Goal: Transaction & Acquisition: Purchase product/service

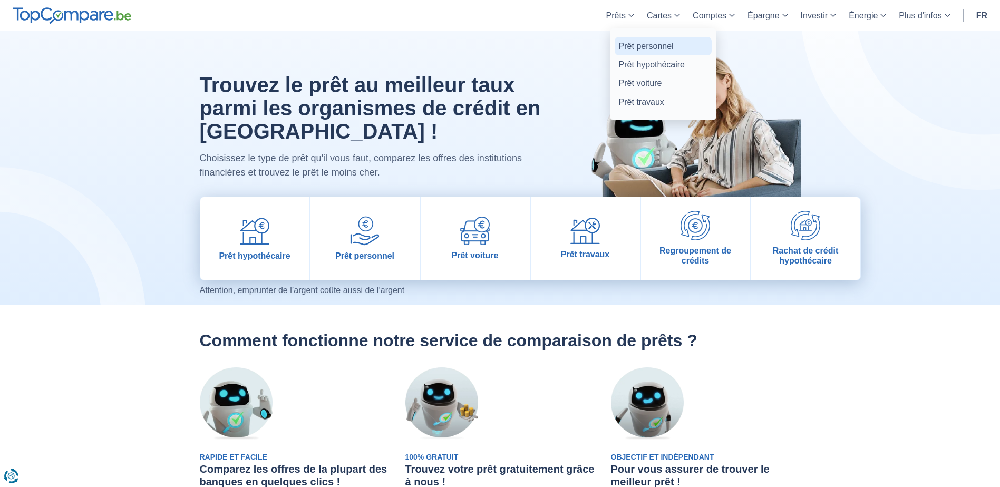
click at [633, 49] on link "Prêt personnel" at bounding box center [663, 46] width 97 height 18
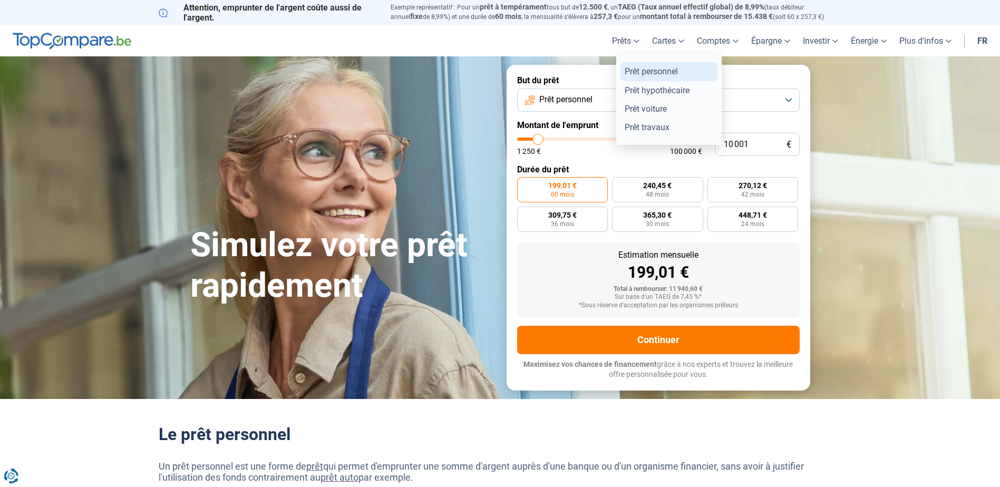
click at [635, 73] on link "Prêt personnel" at bounding box center [669, 71] width 97 height 18
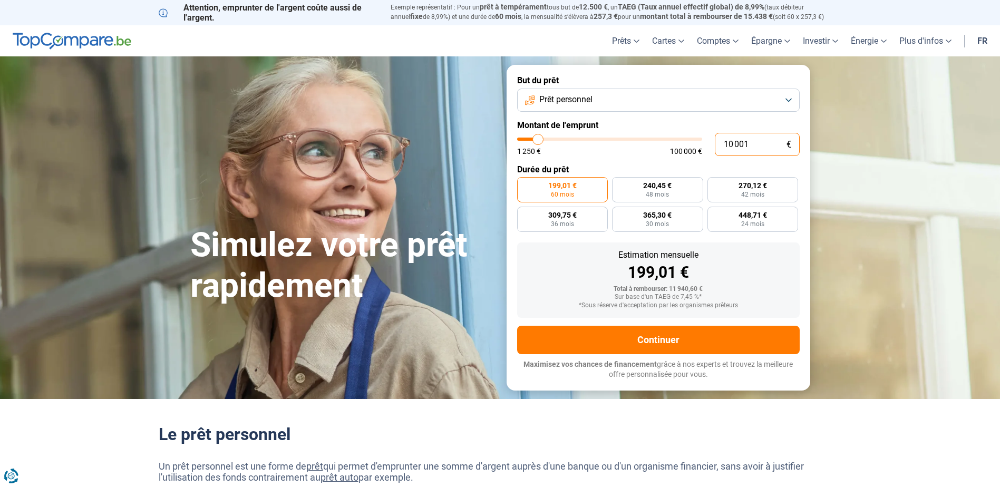
click at [724, 142] on input "10 001" at bounding box center [757, 144] width 85 height 23
type input "20 001"
type input "20000"
radio input "false"
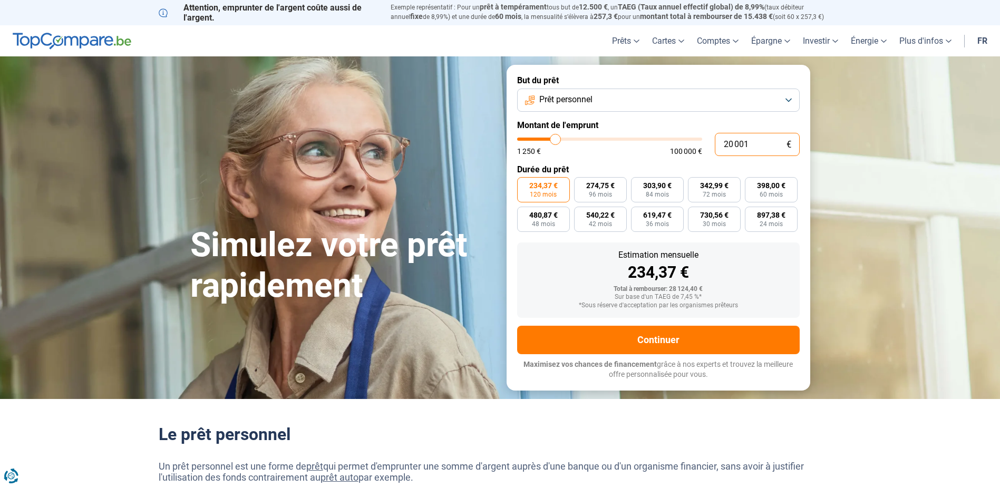
click at [764, 147] on input "20 001" at bounding box center [757, 144] width 85 height 23
type input "2 000"
type input "2000"
radio input "true"
type input "20 000"
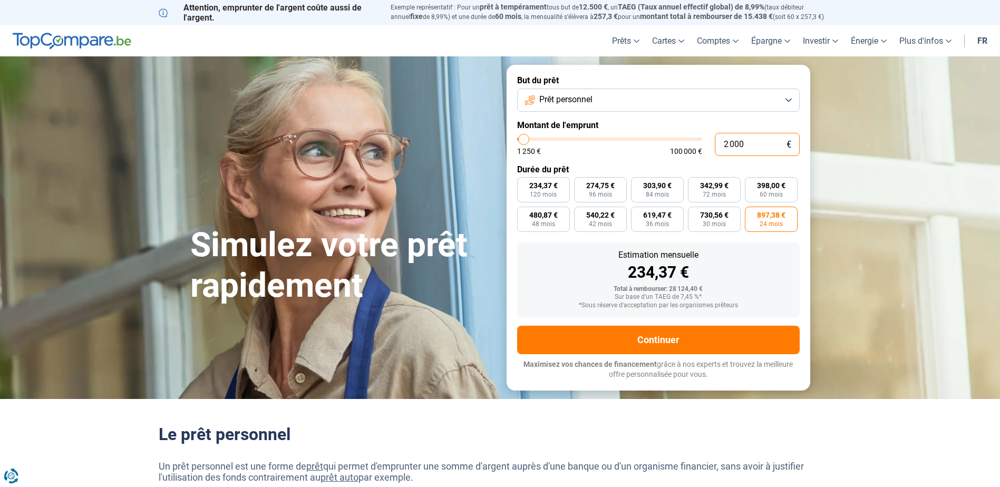
type input "20000"
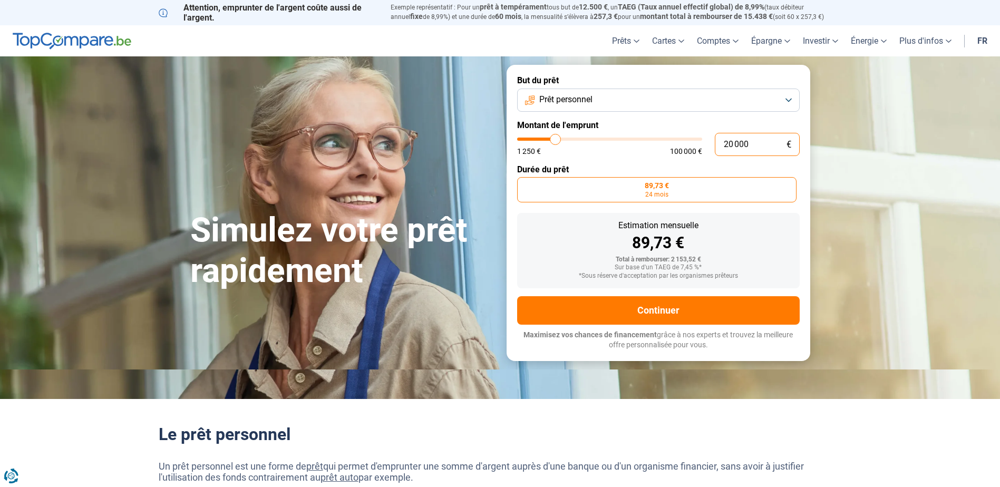
radio input "false"
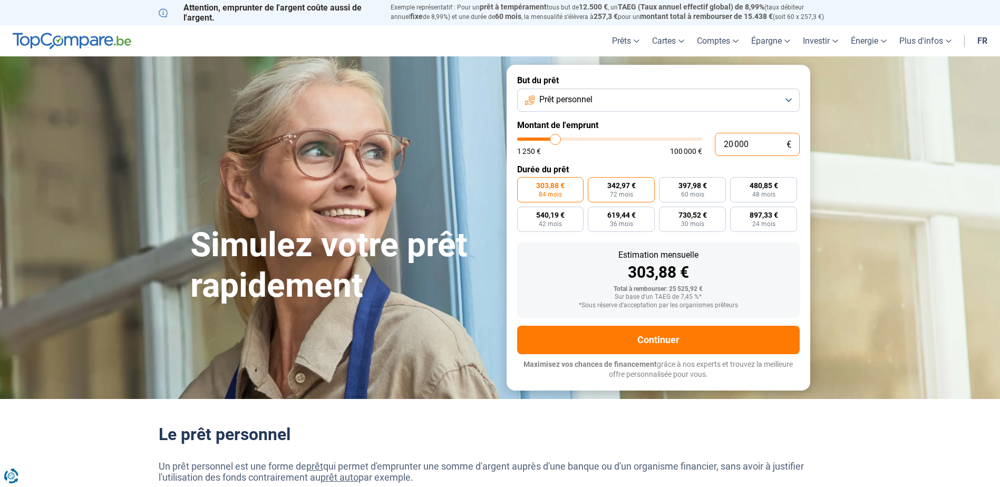
type input "20 000"
click at [633, 187] on span "342,97 €" at bounding box center [621, 185] width 28 height 7
click at [595, 184] on input "342,97 € 72 mois" at bounding box center [591, 180] width 7 height 7
radio input "true"
click at [699, 188] on span "397,98 €" at bounding box center [693, 185] width 28 height 7
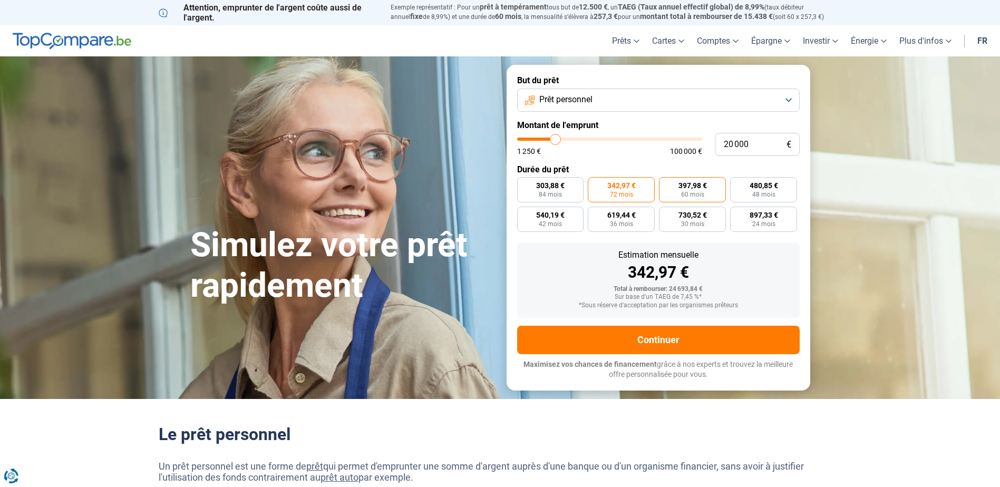
click at [666, 184] on input "397,98 € 60 mois" at bounding box center [662, 180] width 7 height 7
radio input "true"
click at [765, 190] on label "480,85 € 48 mois" at bounding box center [763, 189] width 67 height 25
click at [737, 184] on input "480,85 € 48 mois" at bounding box center [733, 180] width 7 height 7
radio input "true"
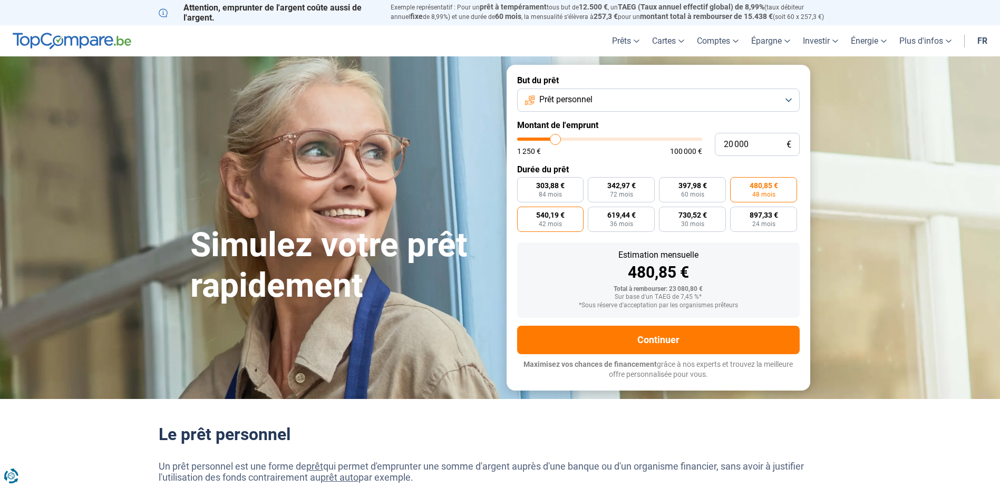
click at [566, 224] on label "540,19 € 42 mois" at bounding box center [550, 219] width 67 height 25
click at [524, 214] on input "540,19 € 42 mois" at bounding box center [520, 210] width 7 height 7
radio input "true"
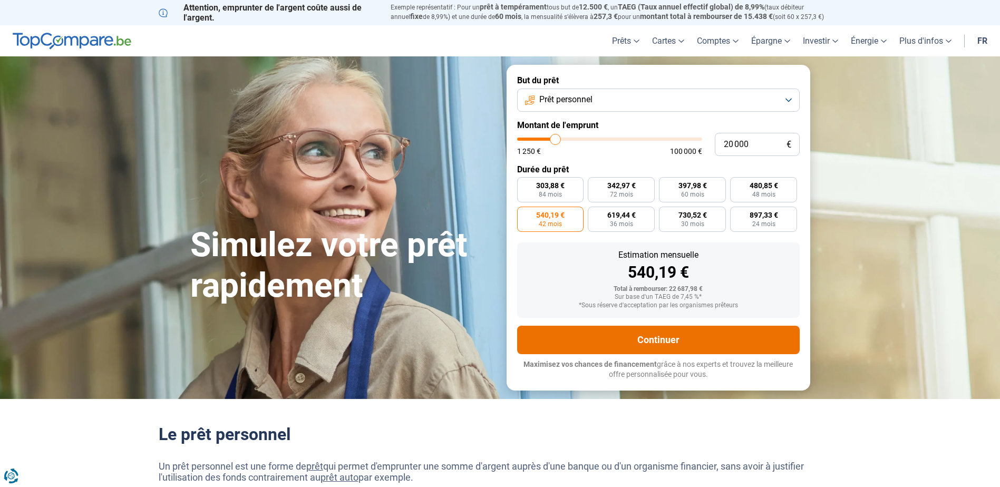
click at [663, 343] on button "Continuer" at bounding box center [658, 340] width 283 height 28
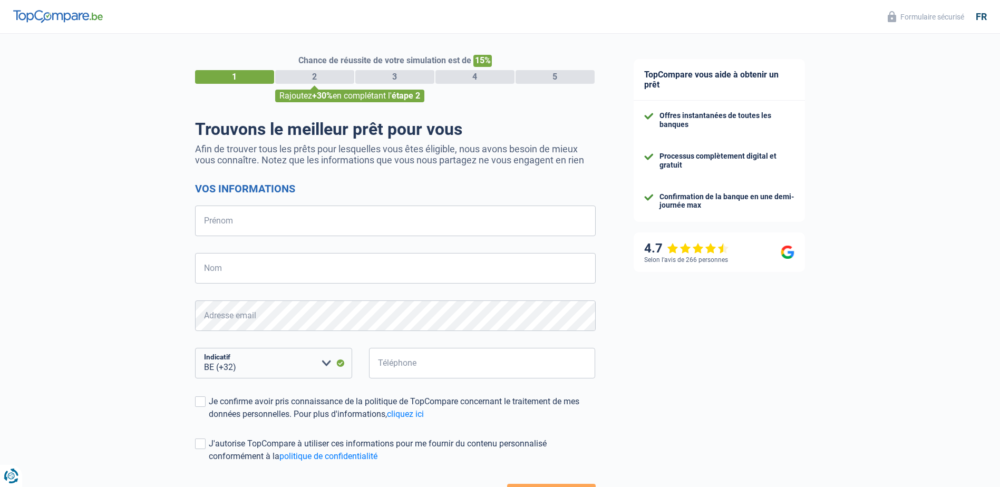
select select "32"
